Goal: Check status

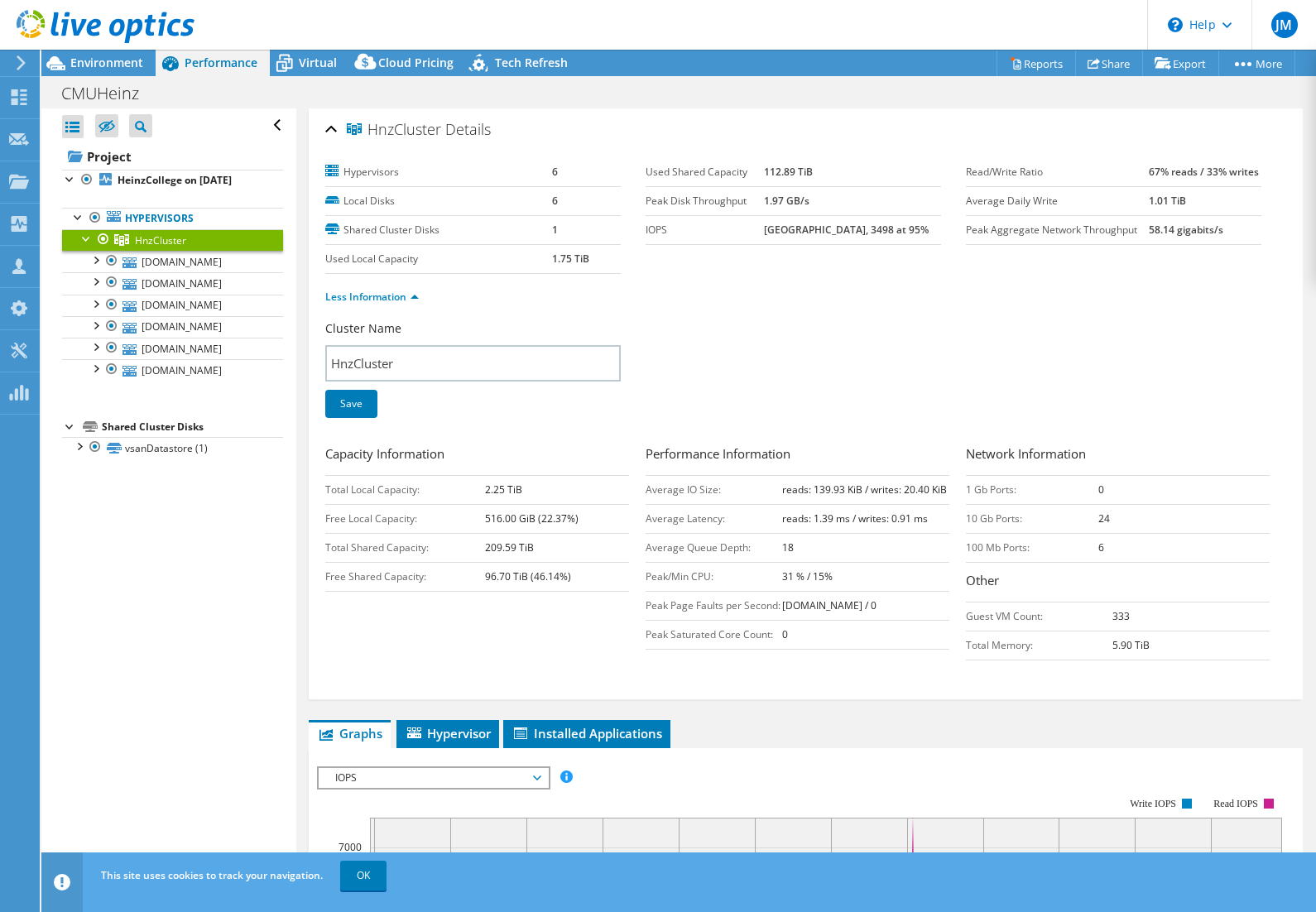
select select "USD"
